Goal: Information Seeking & Learning: Check status

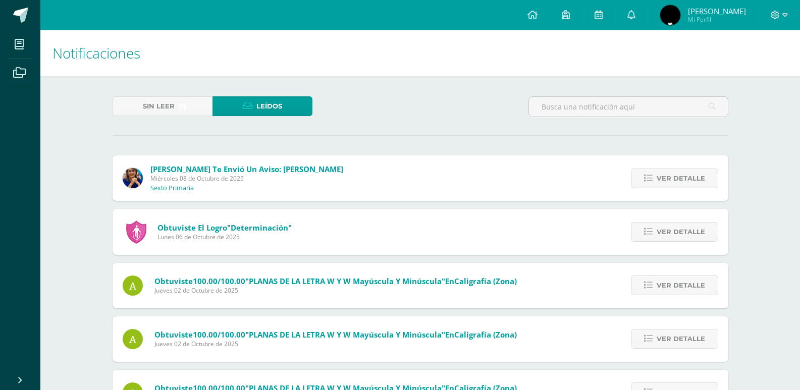
scroll to position [347, 0]
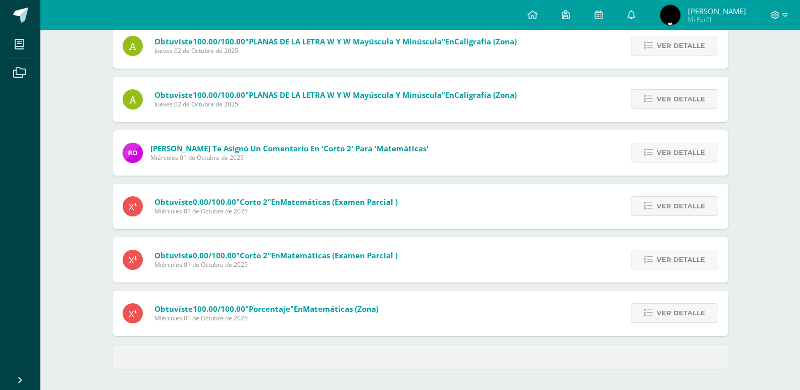
scroll to position [347, 0]
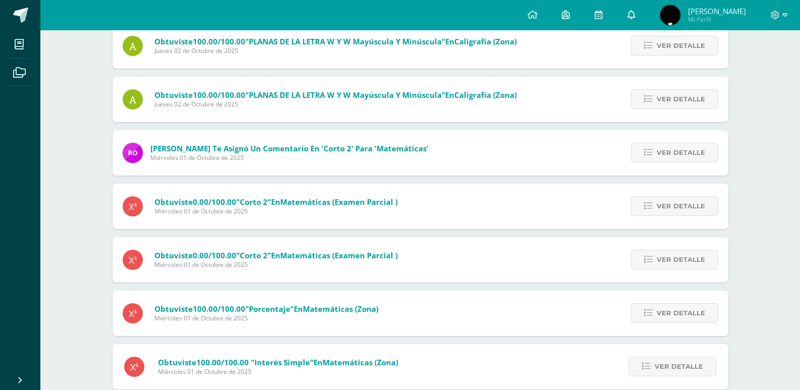
click at [648, 13] on link at bounding box center [631, 15] width 32 height 30
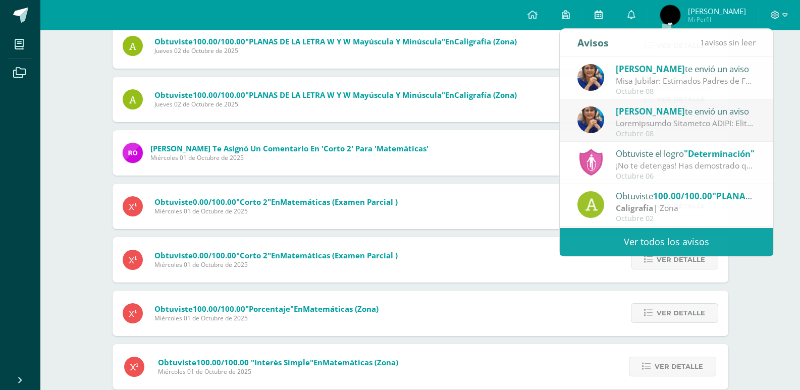
click at [603, 17] on icon at bounding box center [599, 14] width 8 height 9
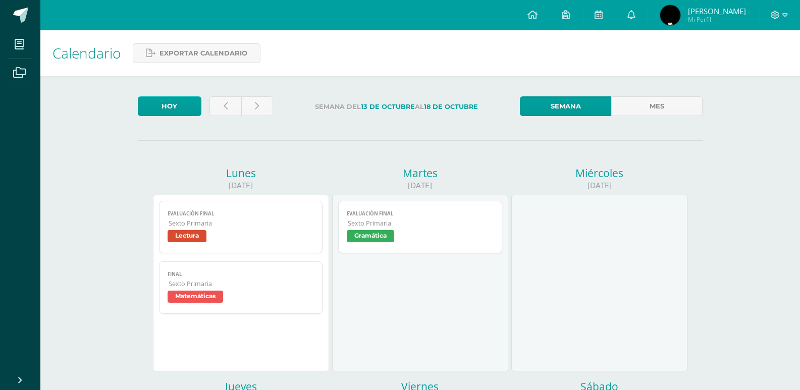
click at [421, 228] on span "Sexto Primaria" at bounding box center [421, 223] width 146 height 9
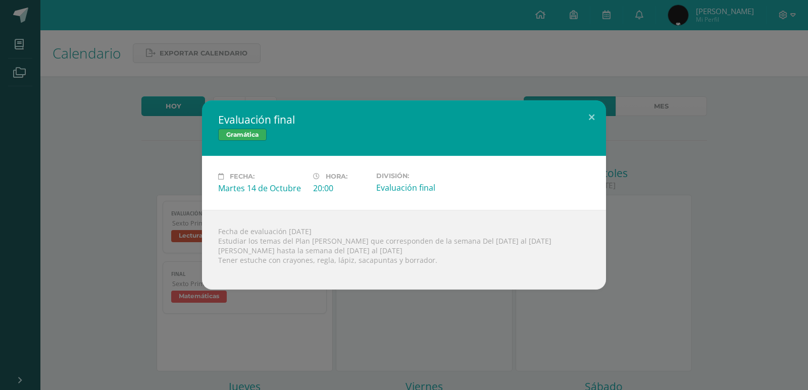
click at [674, 63] on div "Evaluación final Gramática Fecha: Martes 14 de Octubre Hora: 20:00 División: Ev…" at bounding box center [404, 195] width 808 height 390
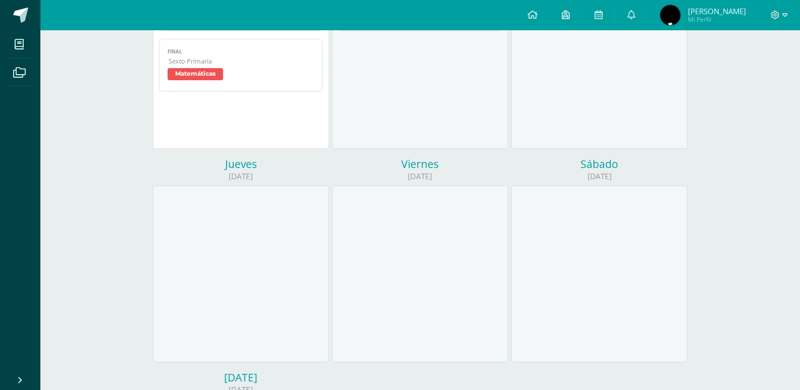
scroll to position [222, 0]
click at [648, 26] on link at bounding box center [631, 15] width 32 height 30
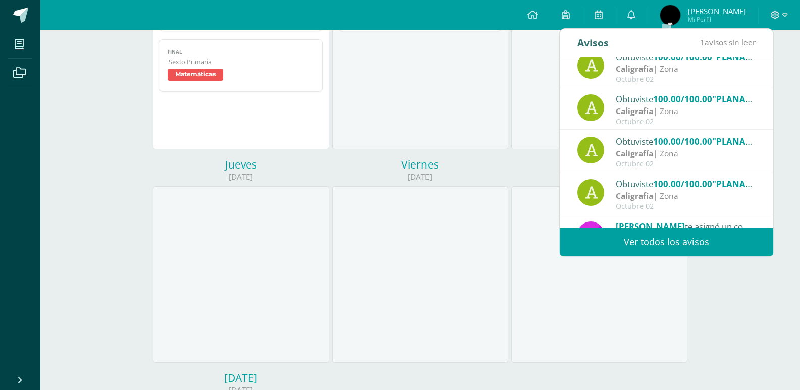
scroll to position [148, 0]
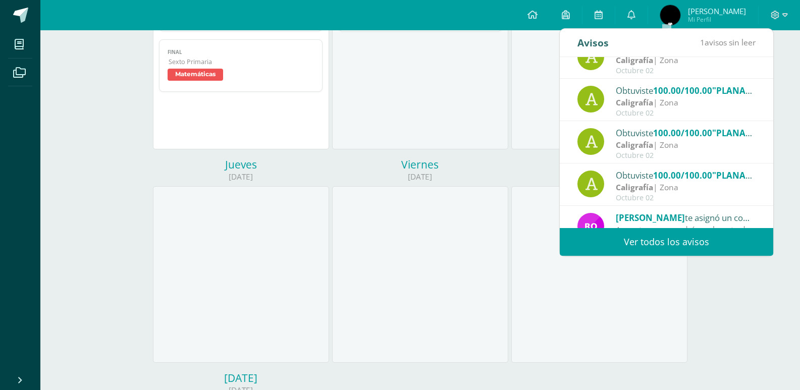
click at [718, 237] on link "Ver todos los avisos" at bounding box center [667, 242] width 214 height 28
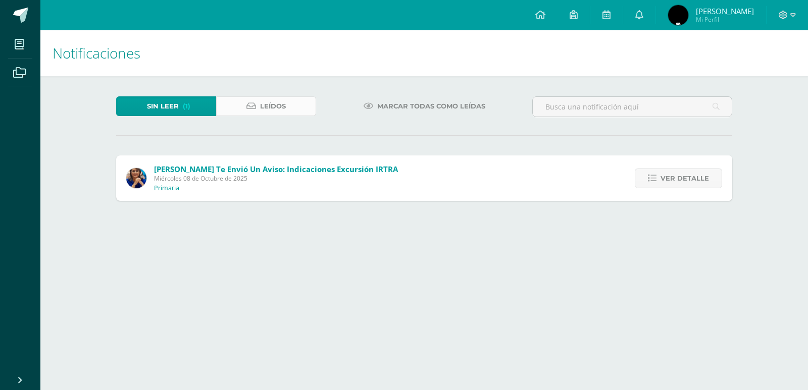
click at [291, 104] on link "Leídos" at bounding box center [266, 106] width 100 height 20
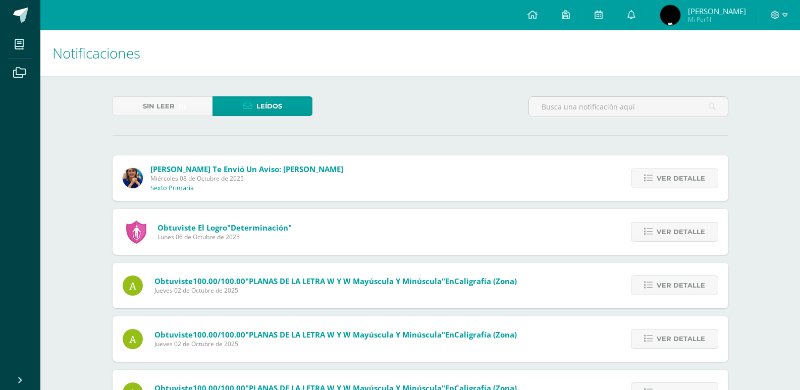
click at [386, 108] on div "Sin leer (1) Leídos" at bounding box center [421, 110] width 624 height 29
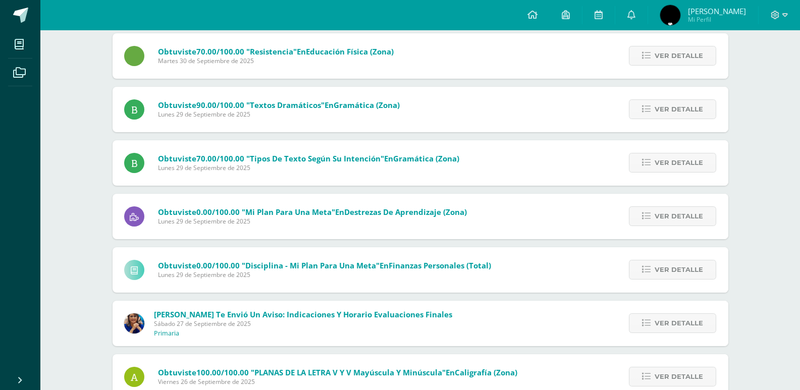
scroll to position [1088, 0]
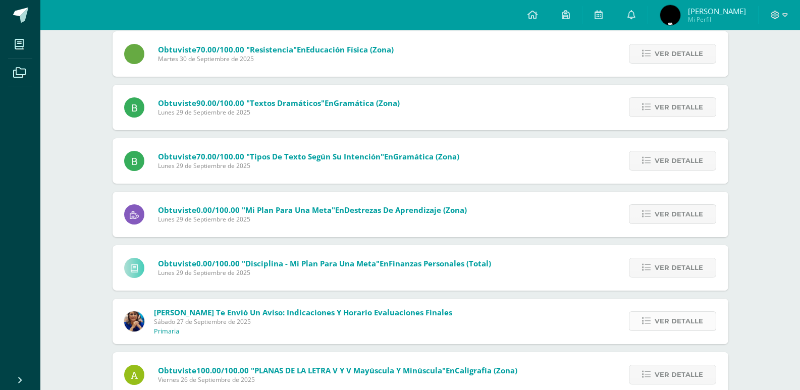
click at [679, 328] on span "Ver detalle" at bounding box center [679, 321] width 48 height 19
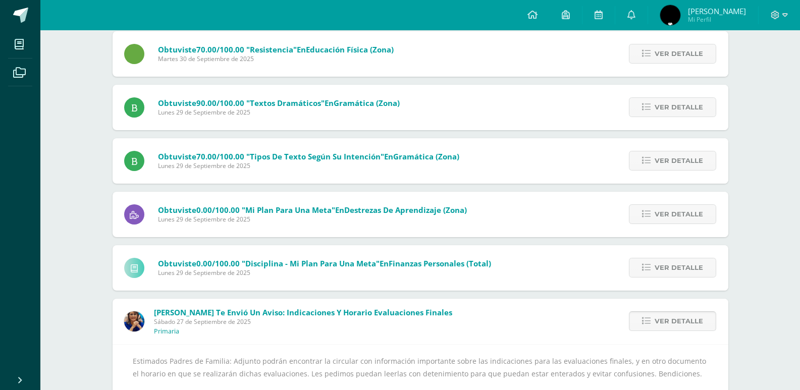
click at [689, 316] on span "Ver detalle" at bounding box center [679, 321] width 48 height 19
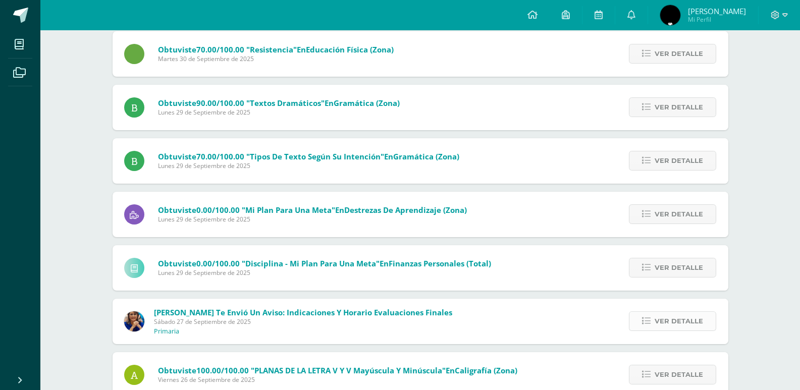
scroll to position [1108, 0]
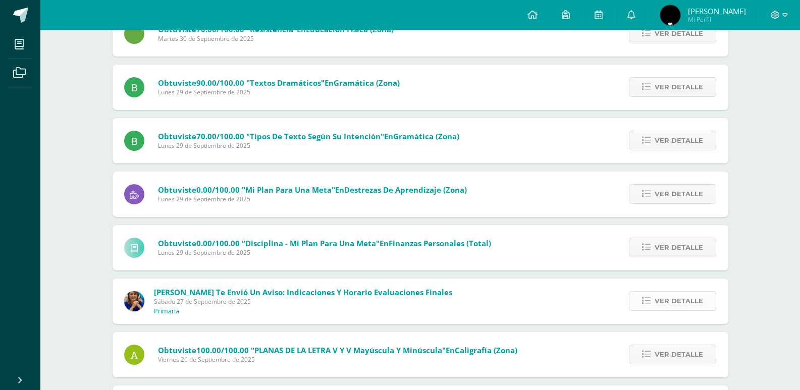
click at [689, 316] on div "Ver detalle" at bounding box center [671, 301] width 115 height 45
click at [687, 301] on span "Ver detalle" at bounding box center [679, 301] width 48 height 19
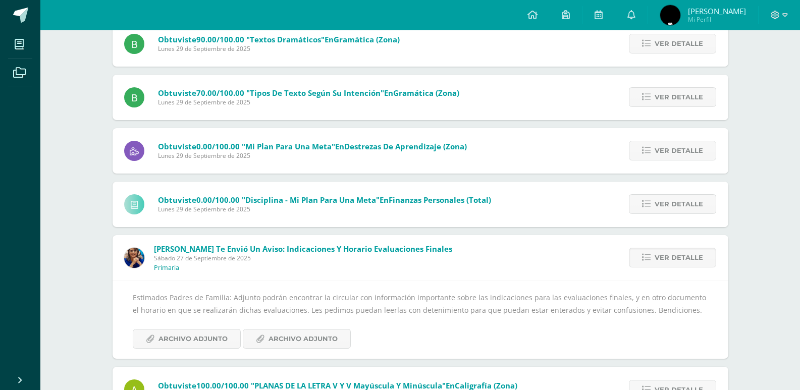
scroll to position [1169, 0]
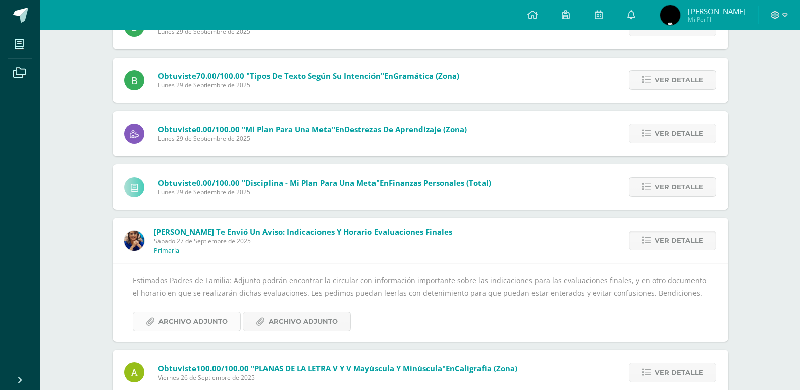
click at [199, 322] on span "Archivo Adjunto" at bounding box center [193, 322] width 69 height 19
